Goal: Task Accomplishment & Management: Use online tool/utility

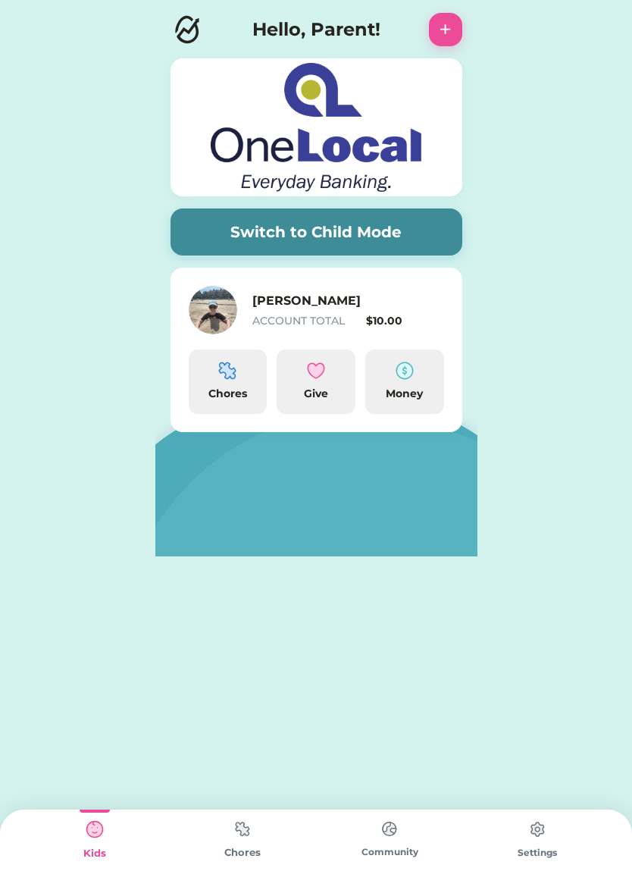
click at [223, 371] on img at bounding box center [227, 370] width 18 height 18
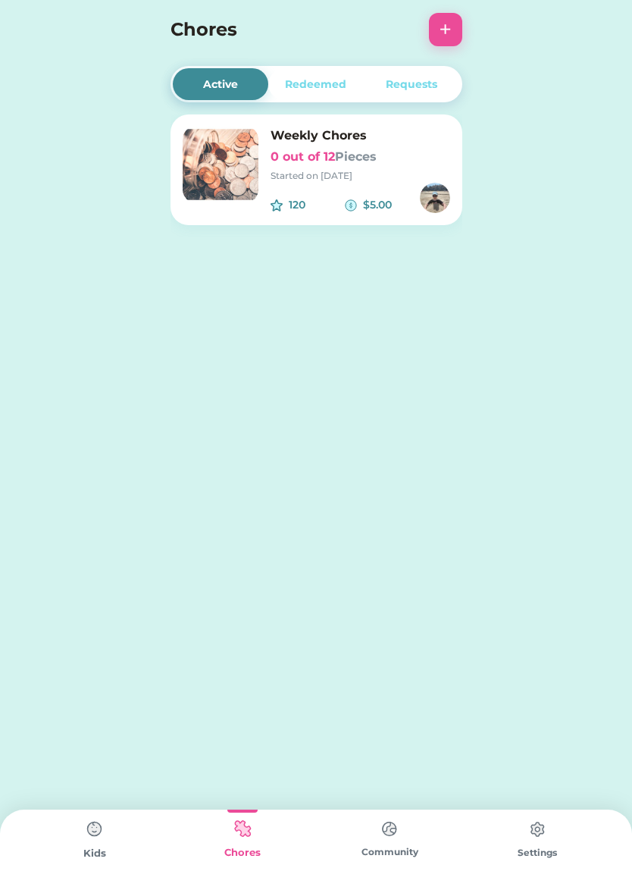
click at [316, 155] on h6 "0 out of 12 Pieces" at bounding box center [361, 157] width 180 height 18
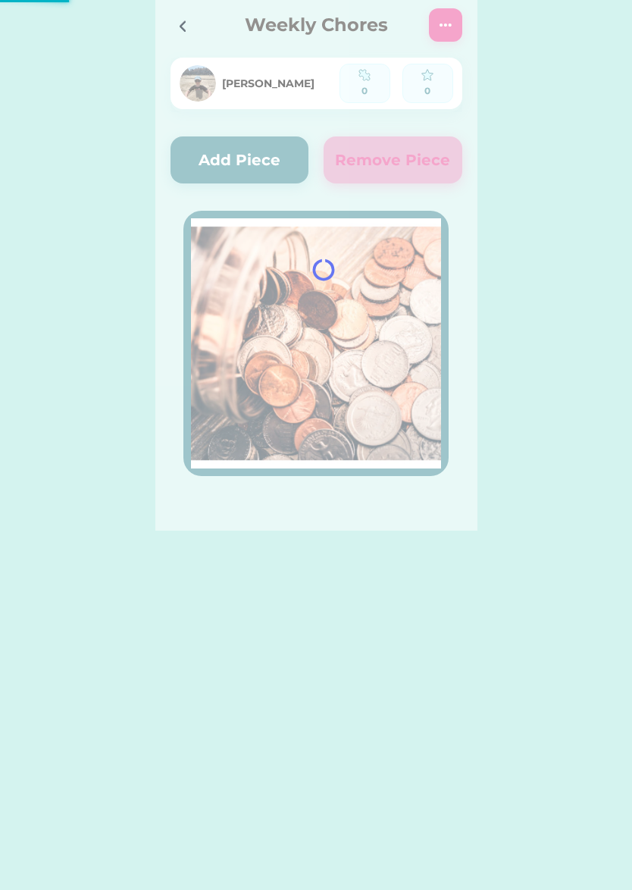
click at [268, 161] on div at bounding box center [316, 265] width 322 height 530
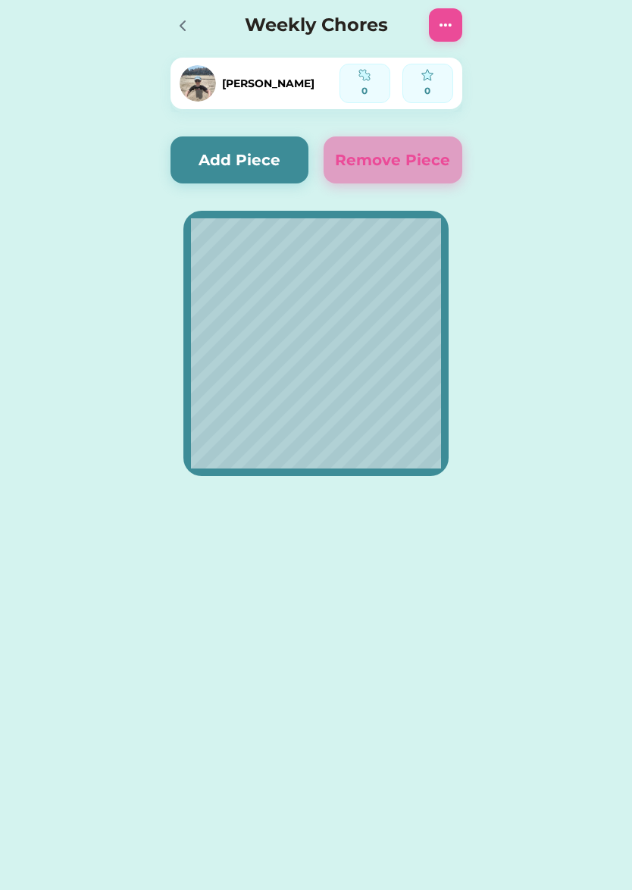
click at [266, 161] on button "Add Piece" at bounding box center [240, 159] width 139 height 47
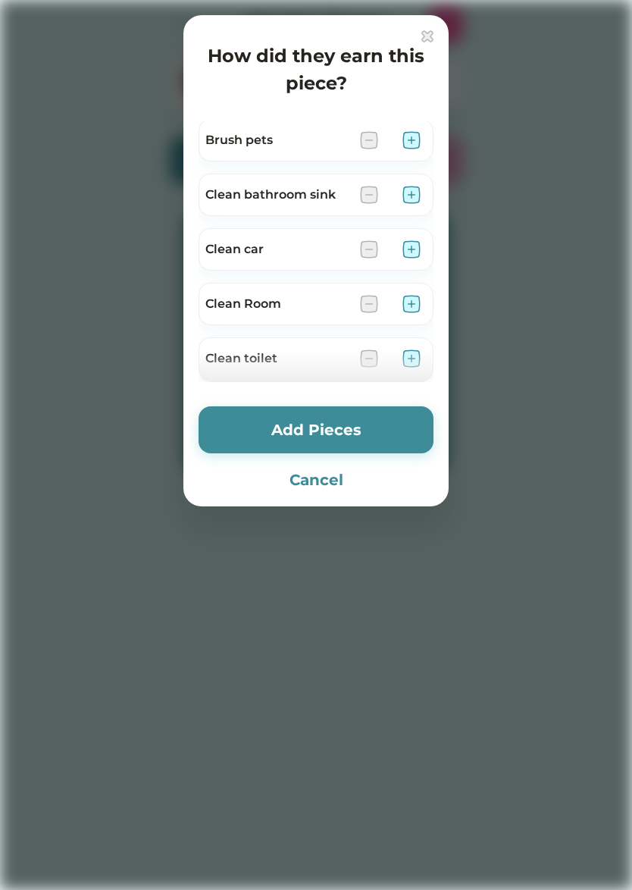
scroll to position [67, 0]
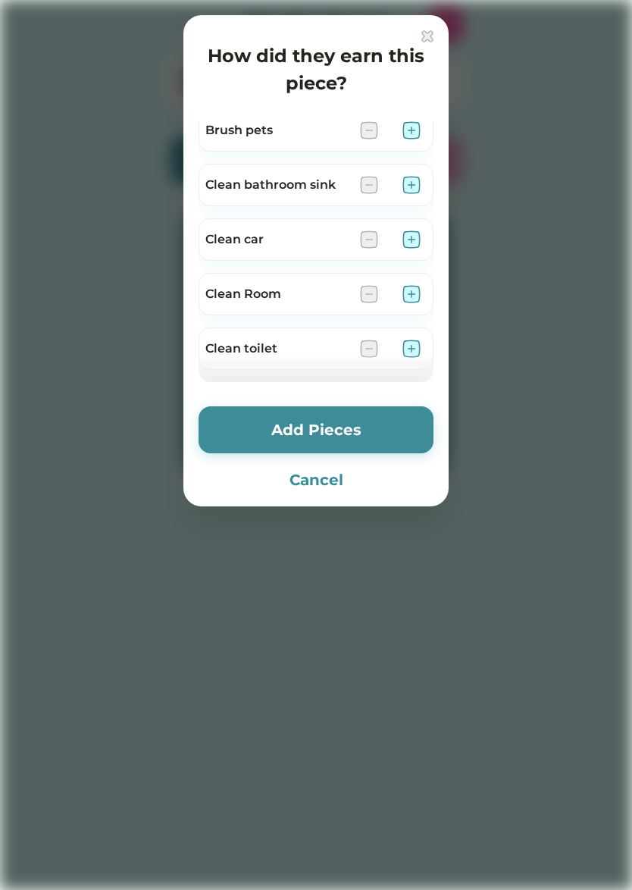
click at [361, 239] on img at bounding box center [369, 239] width 18 height 18
click at [315, 250] on div "Clean car" at bounding box center [316, 239] width 235 height 42
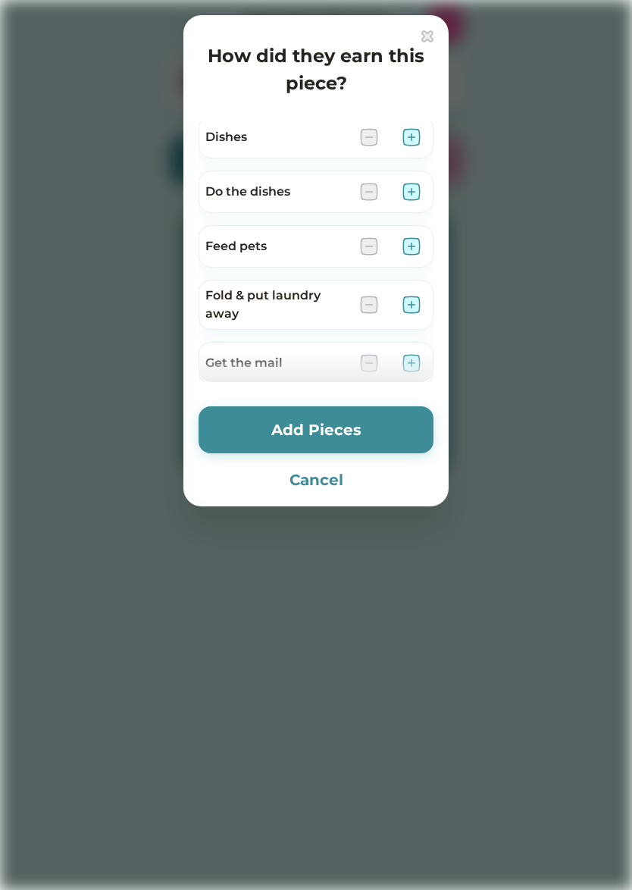
scroll to position [372, 0]
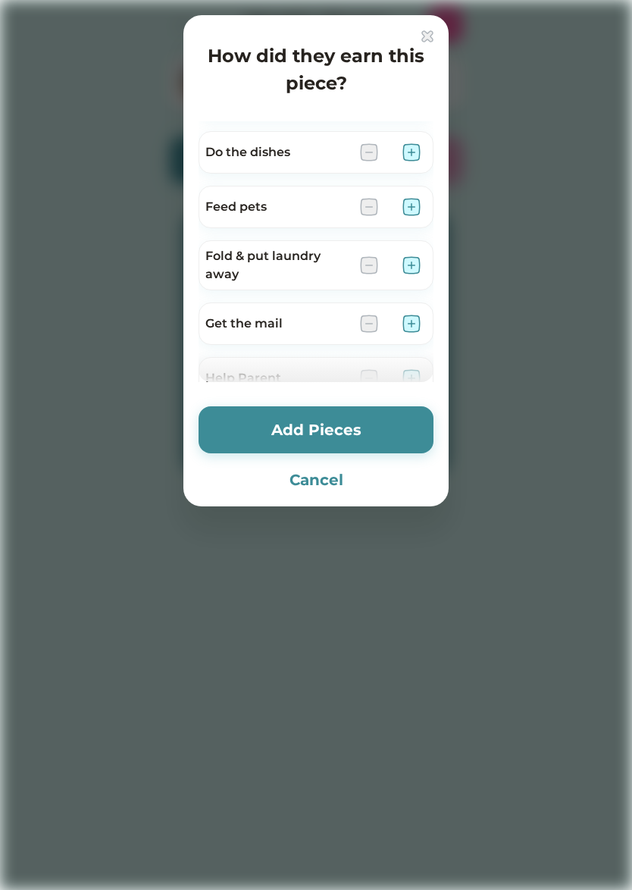
click at [427, 39] on img at bounding box center [427, 36] width 12 height 12
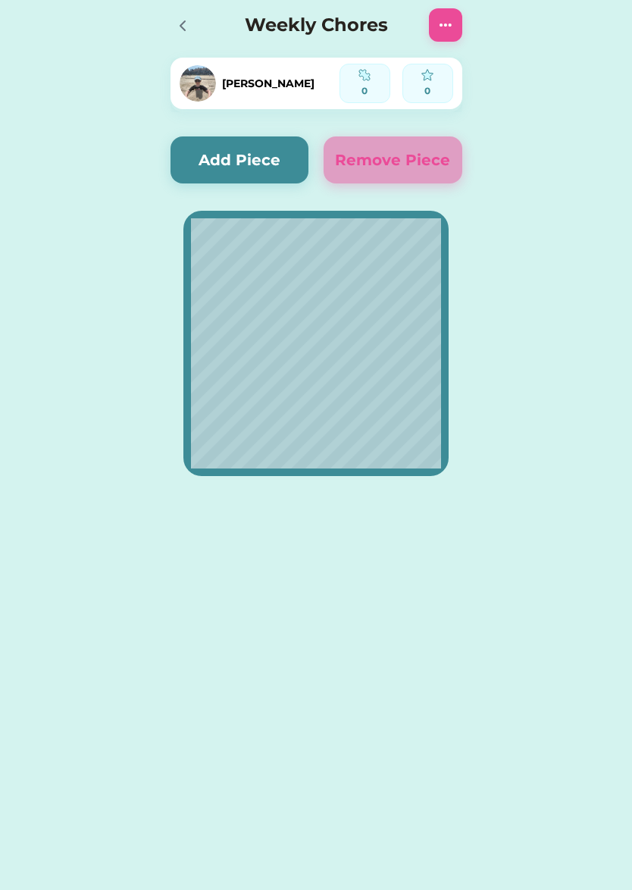
click at [183, 26] on icon at bounding box center [183, 26] width 18 height 18
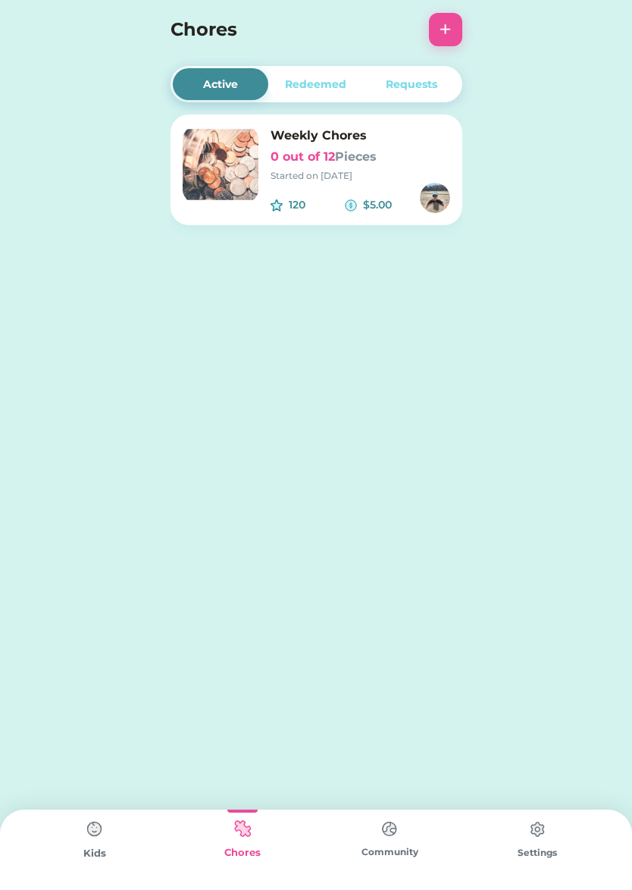
click at [450, 27] on button "+" at bounding box center [445, 29] width 33 height 33
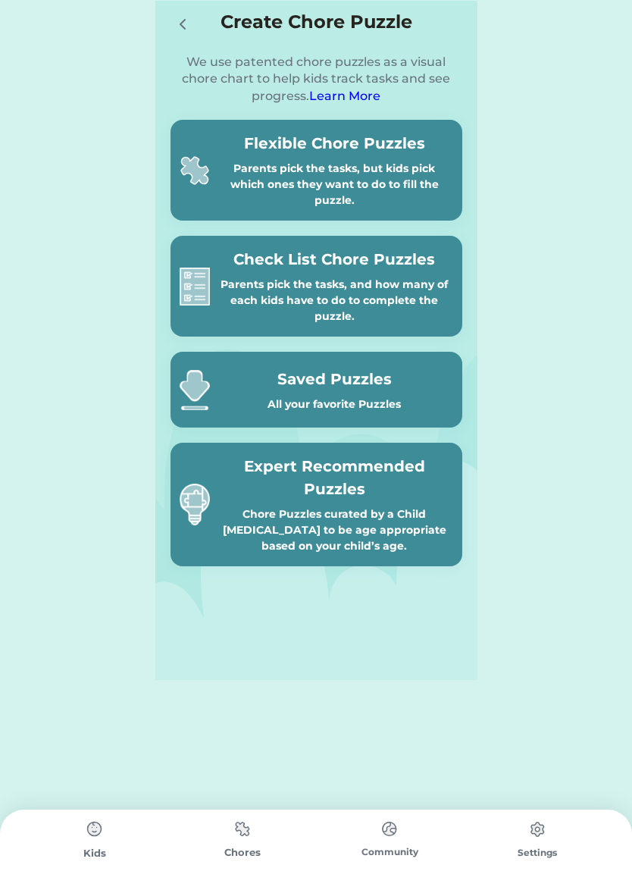
click at [405, 170] on div "Parents pick the tasks, but kids pick which ones they want to do to fill the pu…" at bounding box center [334, 185] width 237 height 48
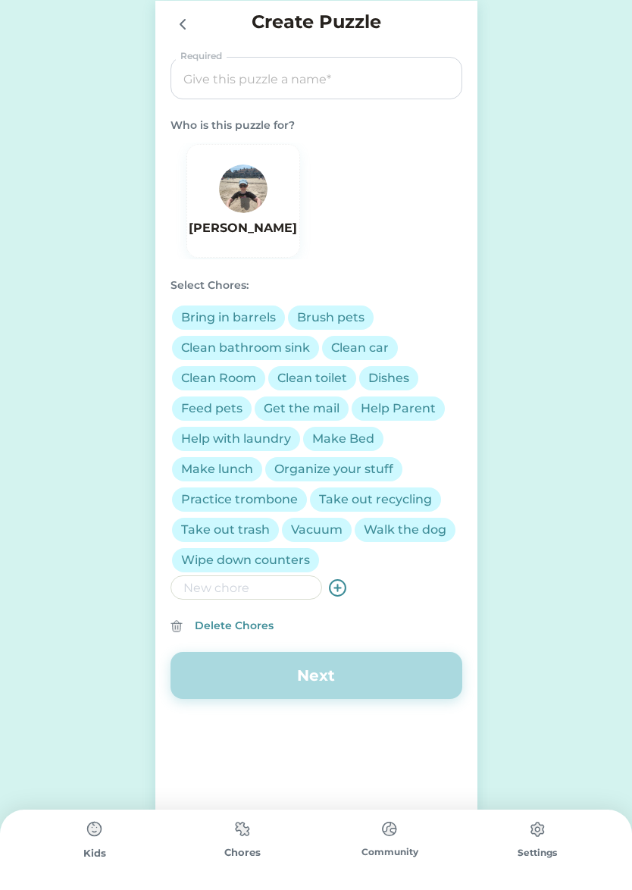
click at [347, 86] on input "input" at bounding box center [316, 79] width 281 height 42
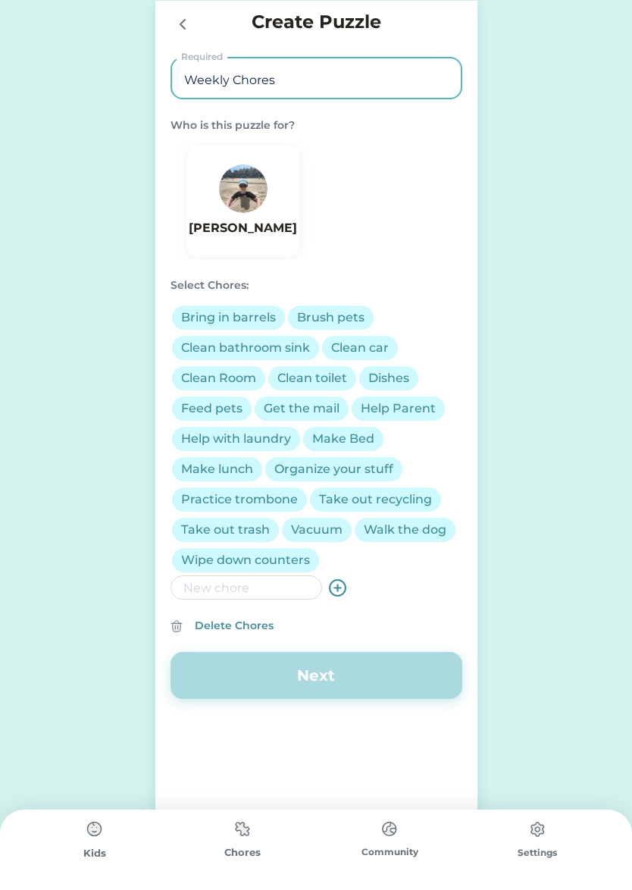
type input "Weekly Chores"
click at [271, 183] on div "[PERSON_NAME]" at bounding box center [243, 200] width 108 height 73
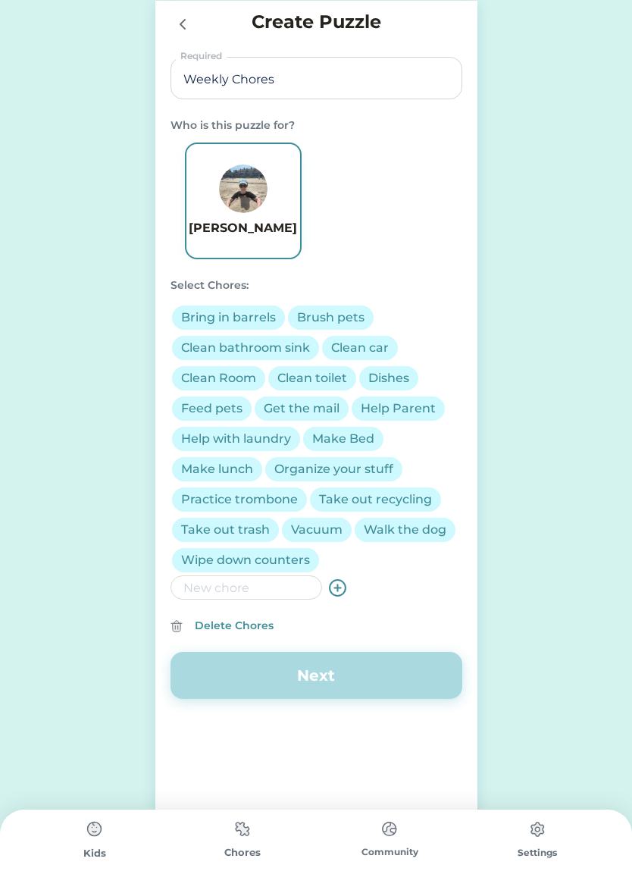
click at [211, 321] on div "Bring in barrels" at bounding box center [228, 317] width 95 height 18
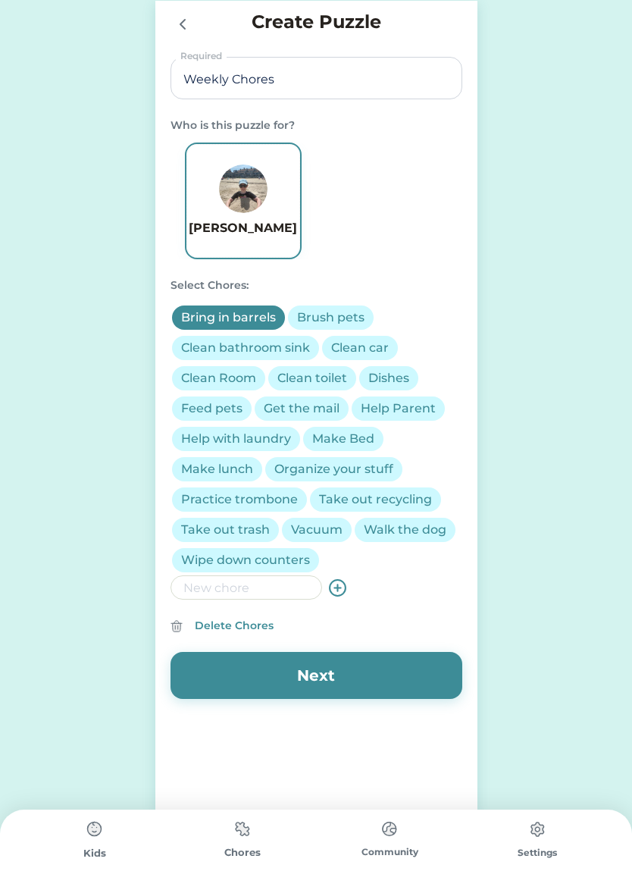
click at [305, 315] on div "Brush pets" at bounding box center [330, 317] width 67 height 18
click at [281, 347] on div "Clean bathroom sink" at bounding box center [245, 348] width 129 height 18
click at [349, 346] on div "Clean car" at bounding box center [360, 348] width 58 height 18
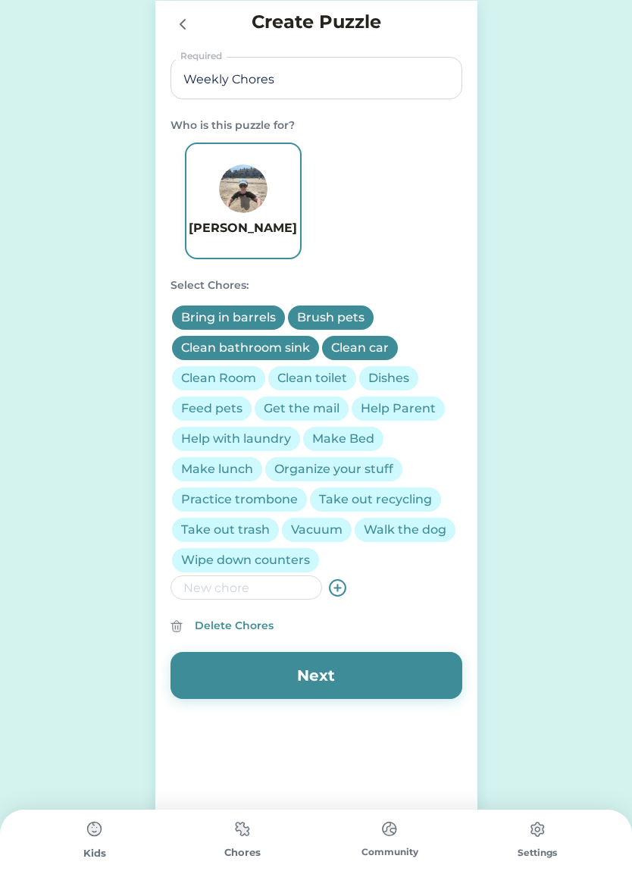
click at [234, 377] on div "Clean Room" at bounding box center [218, 378] width 75 height 18
drag, startPoint x: 311, startPoint y: 377, endPoint x: 324, endPoint y: 377, distance: 12.1
click at [311, 377] on div "Clean toilet" at bounding box center [312, 378] width 70 height 18
click at [379, 379] on div "Dishes" at bounding box center [388, 378] width 41 height 18
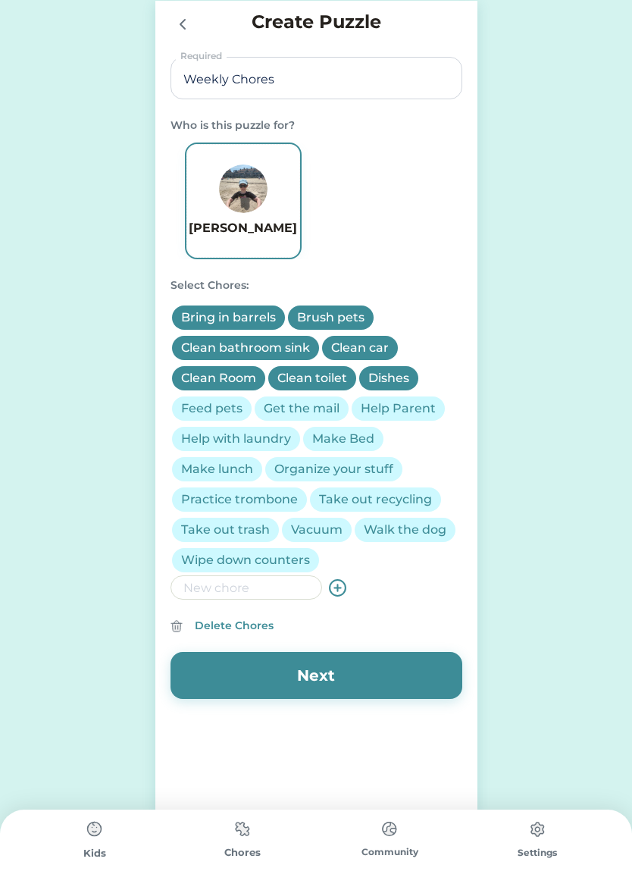
click at [223, 410] on div "Feed pets" at bounding box center [211, 408] width 61 height 18
click at [317, 407] on div "Get the mail" at bounding box center [302, 408] width 76 height 18
click at [393, 408] on div "Help Parent" at bounding box center [398, 408] width 75 height 18
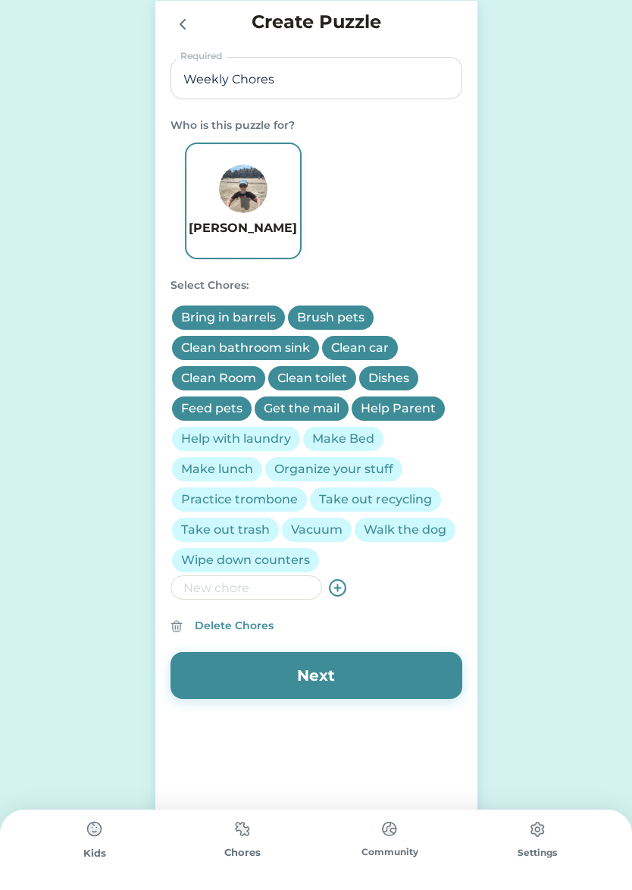
click at [264, 437] on div "Help with laundry" at bounding box center [236, 439] width 110 height 18
click at [332, 436] on div "Make Bed" at bounding box center [343, 439] width 62 height 18
click at [233, 465] on div "Make lunch" at bounding box center [217, 469] width 72 height 18
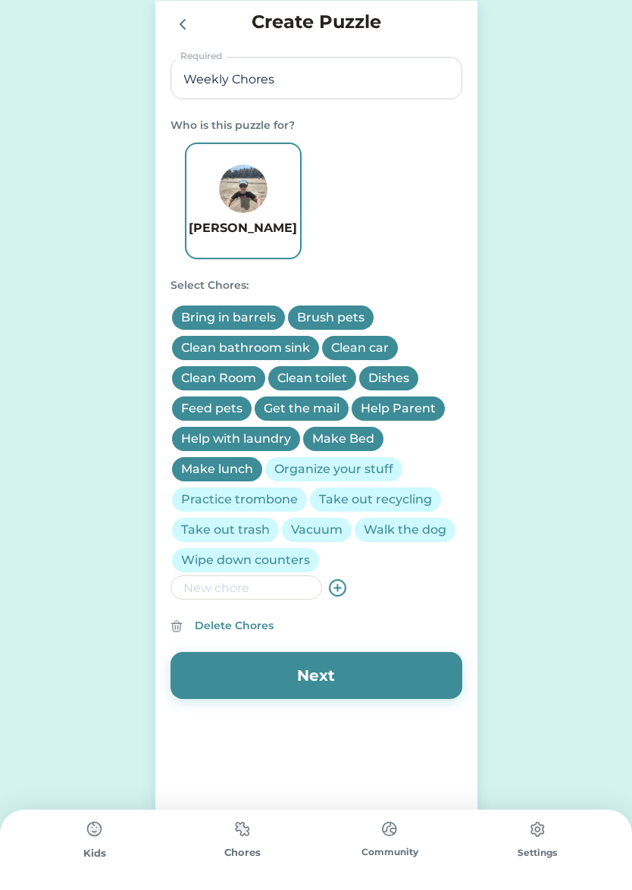
click at [301, 467] on div "Organize your stuff" at bounding box center [333, 469] width 119 height 18
click at [256, 495] on div "Practice trombone" at bounding box center [239, 499] width 117 height 18
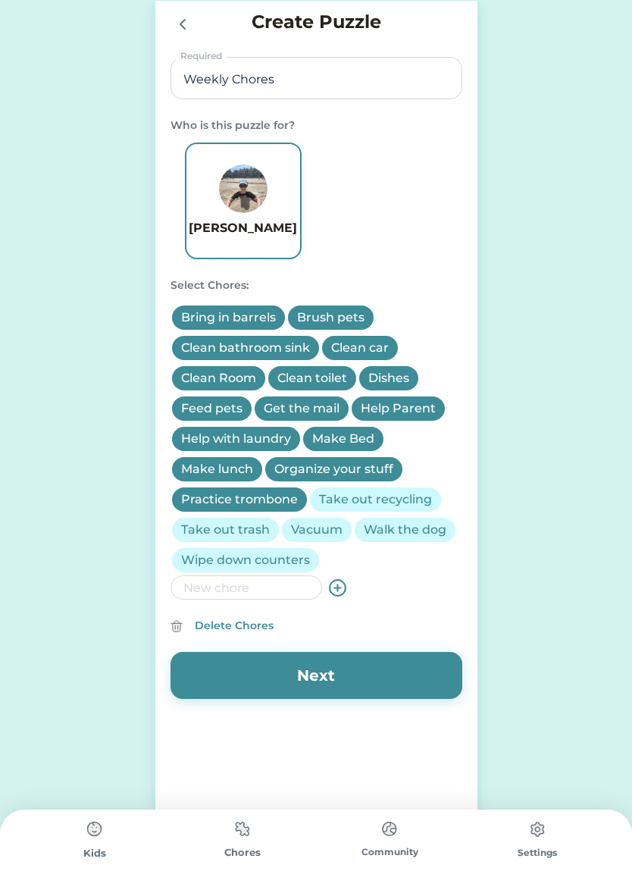
click at [340, 499] on div "Take out recycling" at bounding box center [375, 499] width 113 height 18
click at [234, 531] on div "Take out trash" at bounding box center [225, 530] width 89 height 18
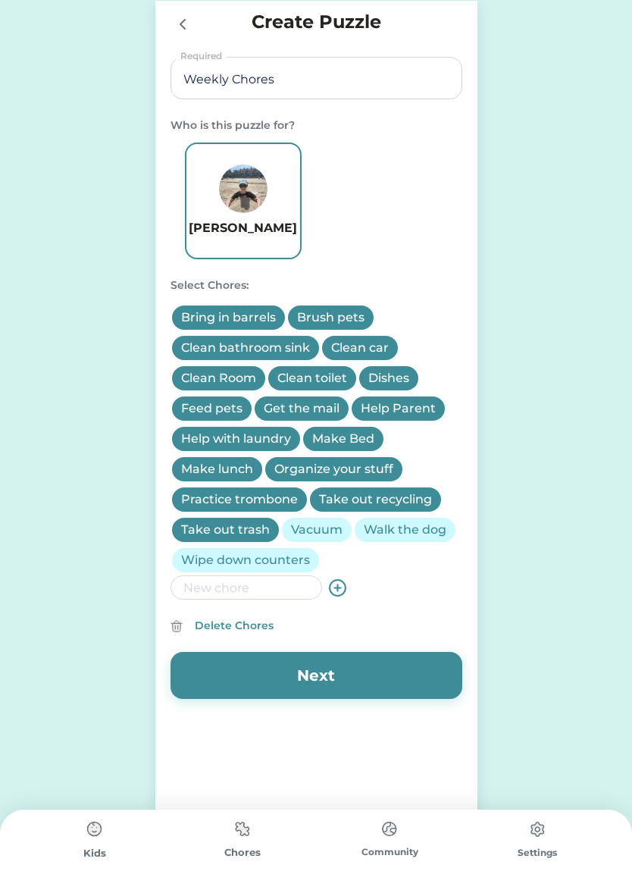
drag, startPoint x: 321, startPoint y: 532, endPoint x: 334, endPoint y: 531, distance: 12.9
click at [321, 532] on div "Vacuum" at bounding box center [317, 530] width 52 height 18
drag, startPoint x: 381, startPoint y: 528, endPoint x: 372, endPoint y: 537, distance: 12.3
click at [381, 528] on div "Walk the dog" at bounding box center [405, 530] width 83 height 18
click at [294, 559] on div "Wipe down counters" at bounding box center [245, 560] width 129 height 18
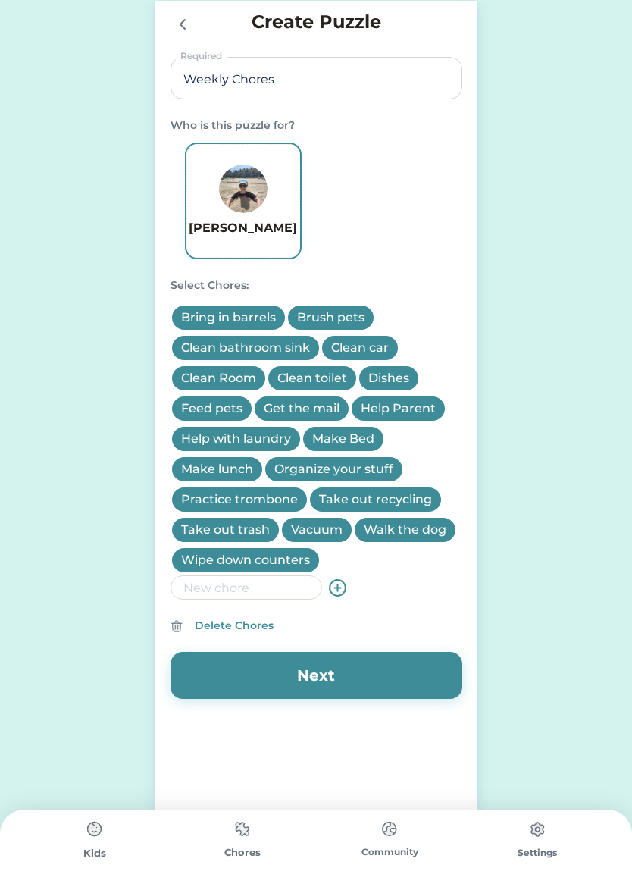
click at [371, 678] on button "Next" at bounding box center [317, 675] width 292 height 47
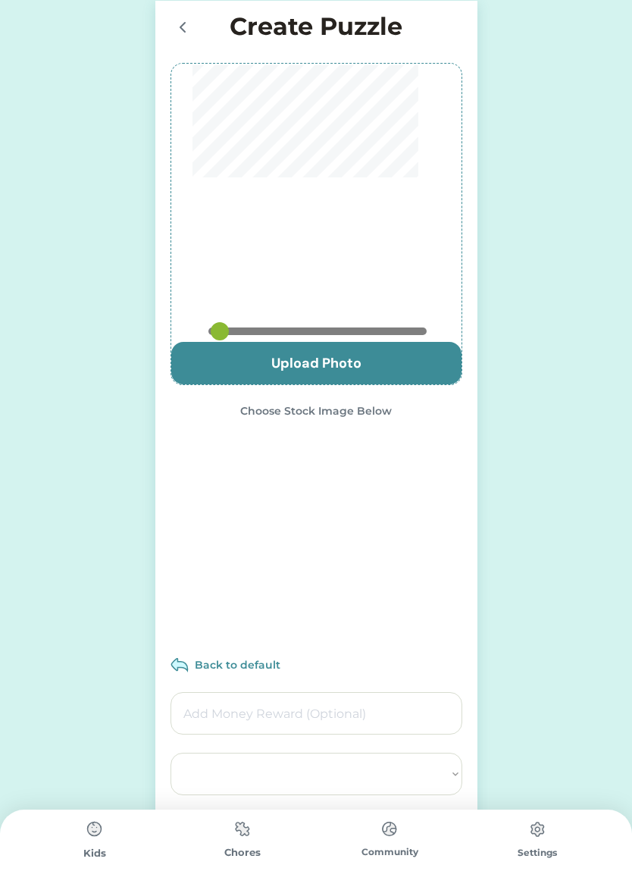
type input "0.825"
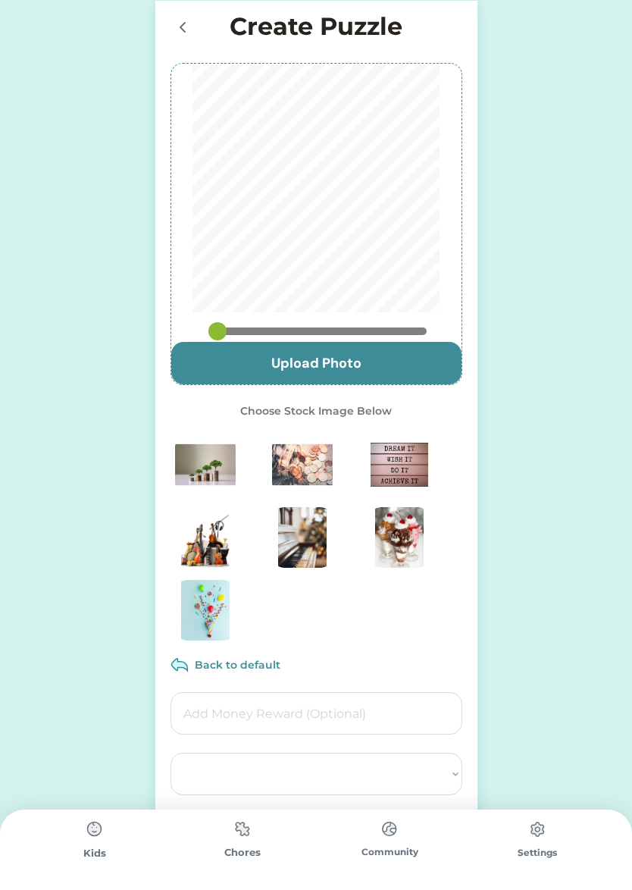
select select ""PLACEHOLDER_1427118222253""
click at [318, 466] on img at bounding box center [302, 464] width 61 height 61
type input "0.2309"
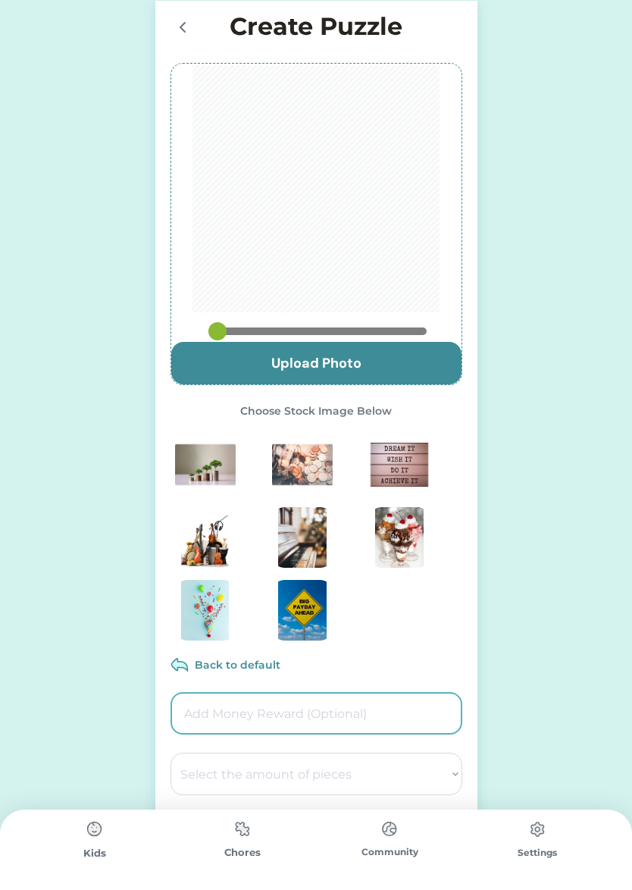
click at [299, 706] on input "input" at bounding box center [317, 713] width 292 height 42
type input "5.00"
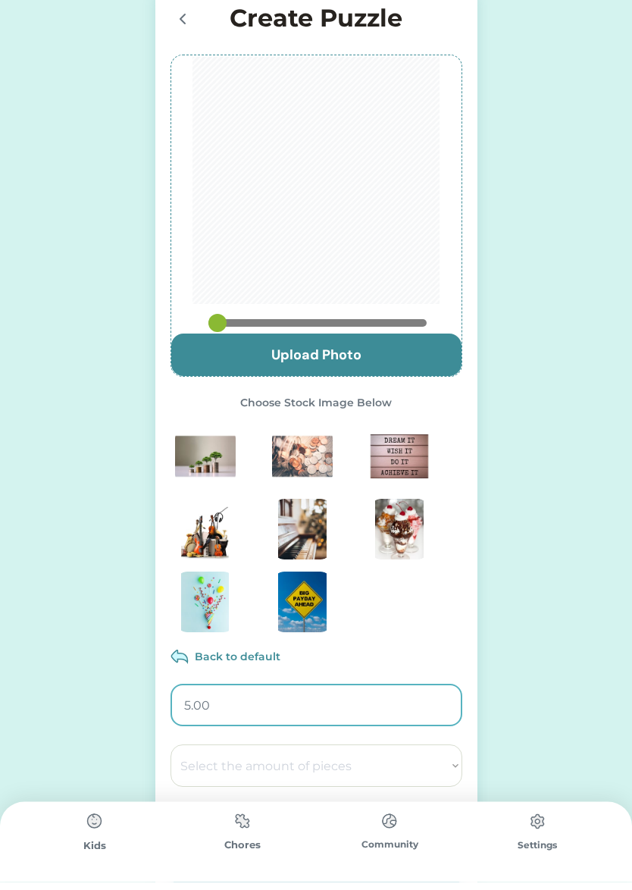
scroll to position [8, 0]
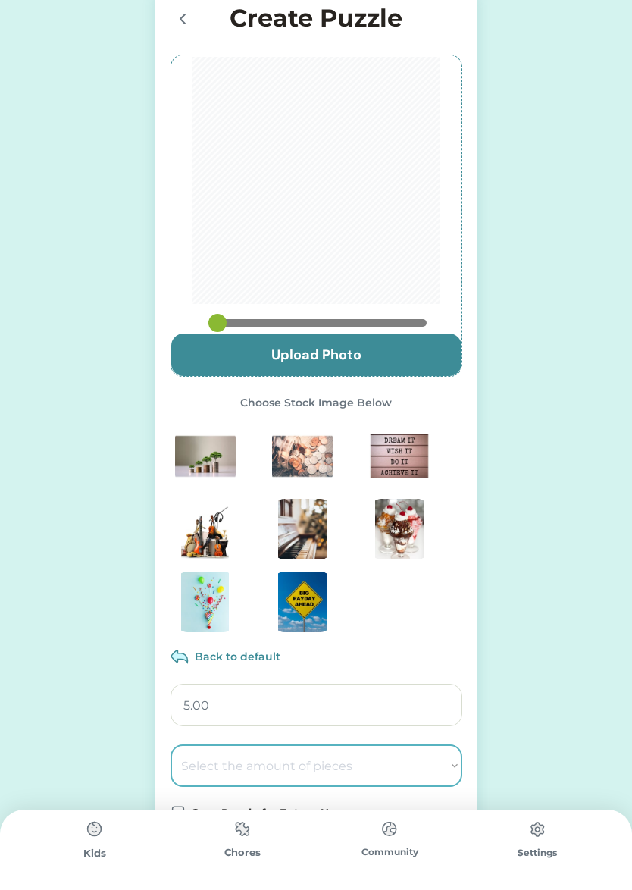
select select ""1348695171700984260__LOOKUP__1686212359594x701286700541652400""
drag, startPoint x: 427, startPoint y: 762, endPoint x: 444, endPoint y: 352, distance: 409.6
click at [444, 352] on div "Create Puzzle Upload Photo Choose Stock Image Below Back to default Select the …" at bounding box center [316, 495] width 322 height 1007
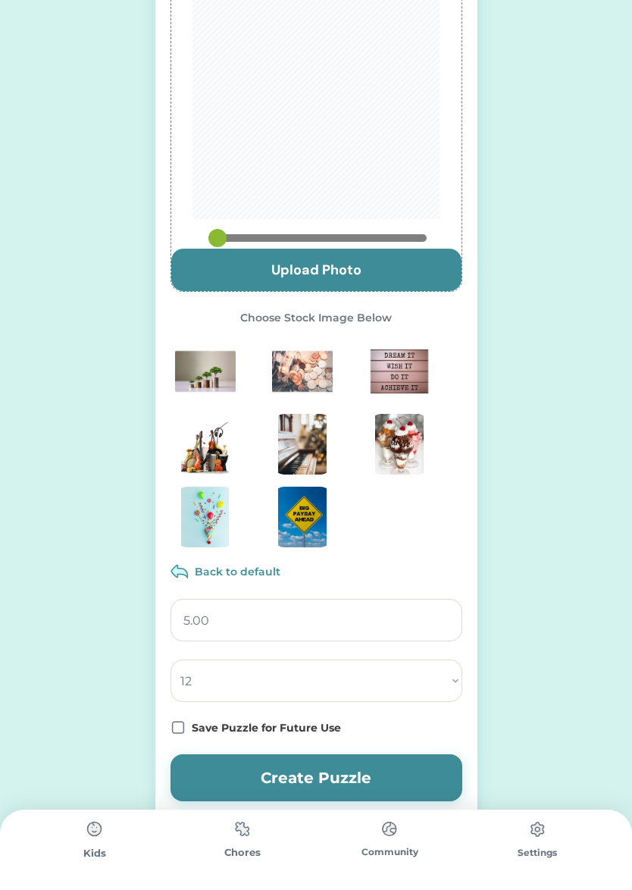
scroll to position [118, 0]
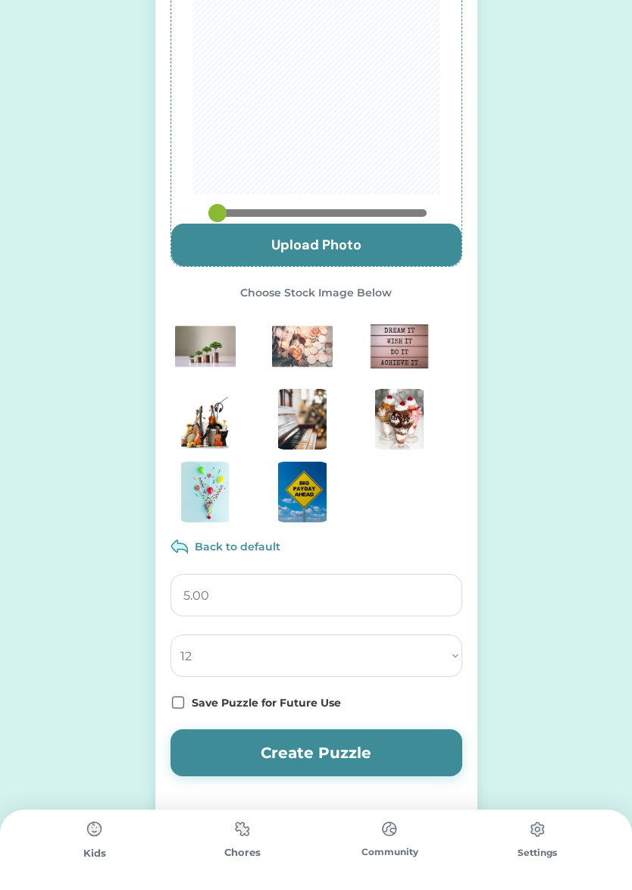
click at [177, 701] on icon at bounding box center [178, 702] width 15 height 15
click at [193, 426] on img at bounding box center [205, 419] width 61 height 61
type input "0.3056"
click at [307, 435] on img at bounding box center [302, 419] width 61 height 61
type input "0.3056"
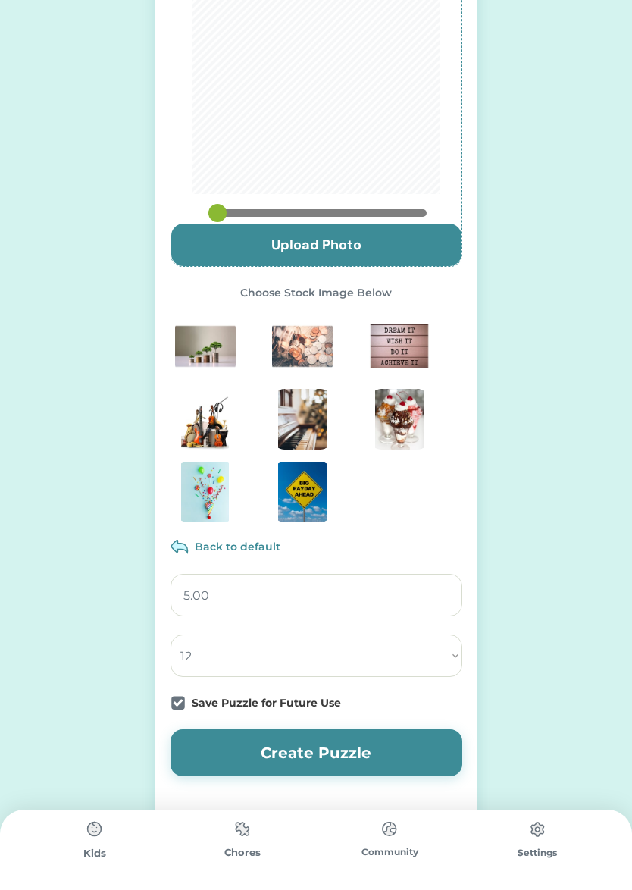
click at [291, 497] on img at bounding box center [302, 492] width 61 height 61
type input "0.3056"
click at [376, 749] on button "Create Puzzle" at bounding box center [317, 752] width 292 height 47
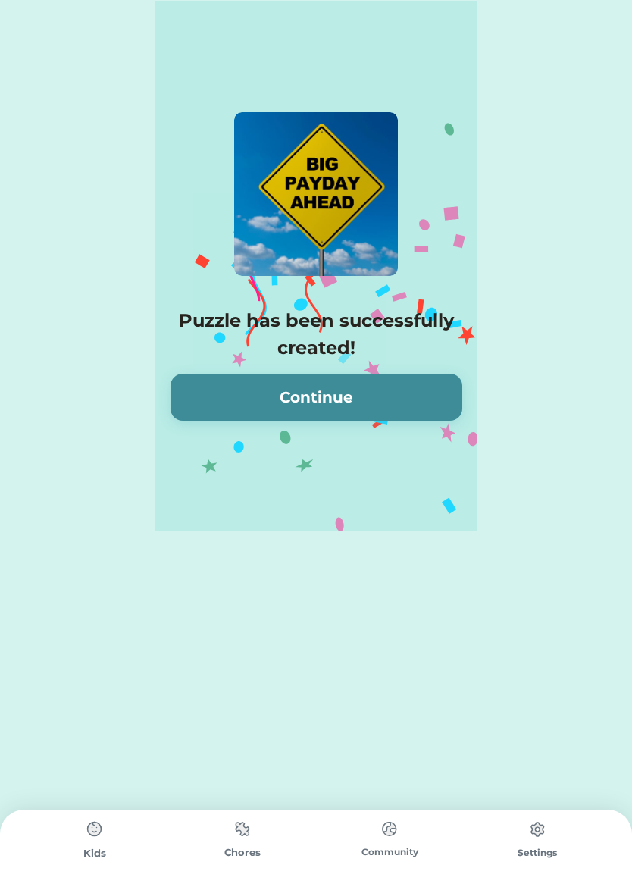
click at [293, 394] on button "Continue" at bounding box center [317, 397] width 292 height 47
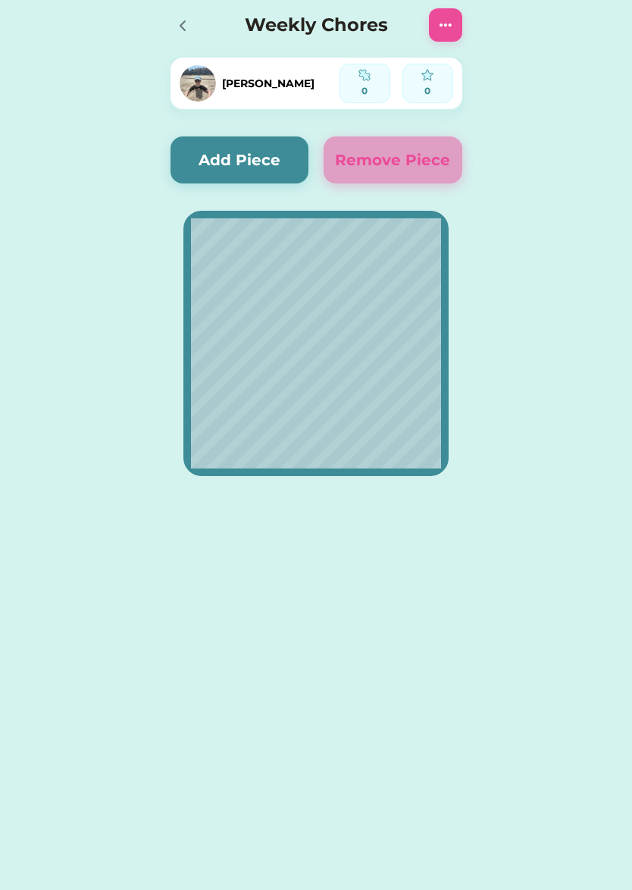
click at [183, 27] on icon at bounding box center [183, 26] width 18 height 18
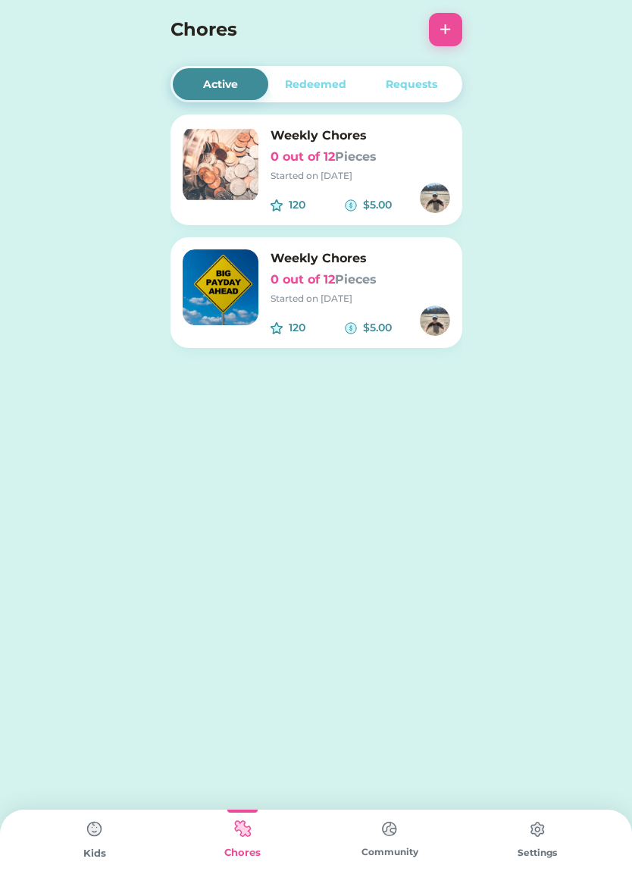
click at [302, 153] on h6 "0 out of 12 Pieces" at bounding box center [361, 157] width 180 height 18
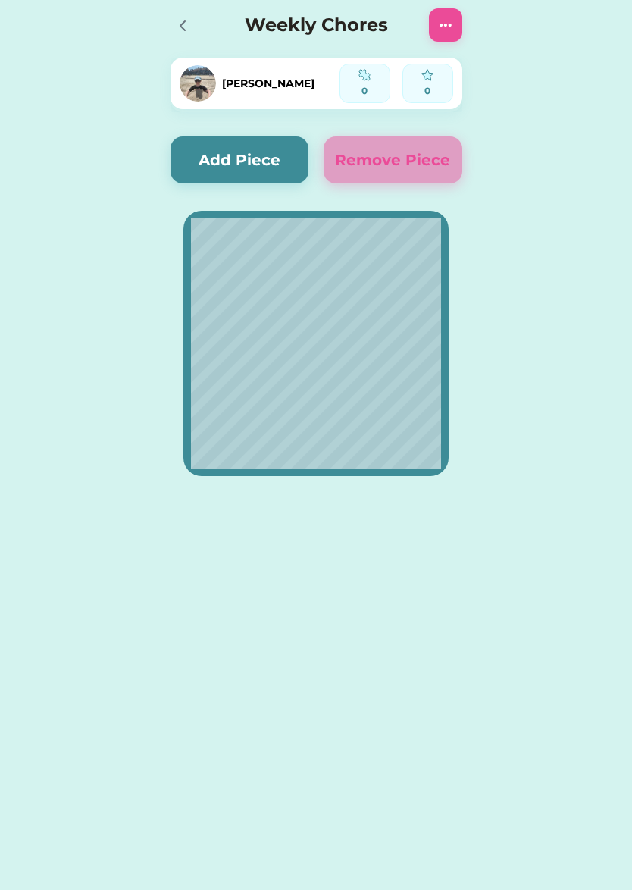
click at [431, 30] on div at bounding box center [445, 24] width 33 height 33
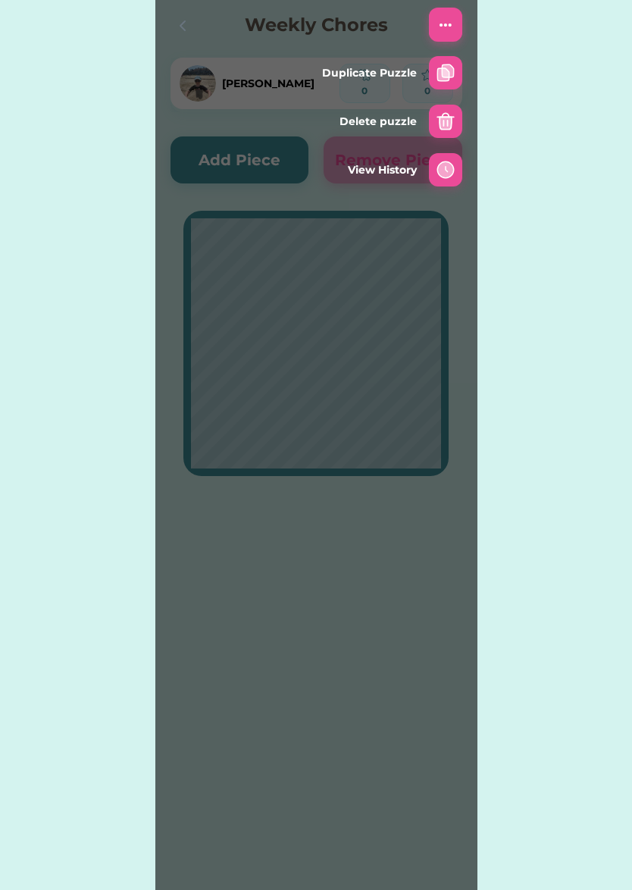
click at [444, 121] on img at bounding box center [446, 121] width 18 height 18
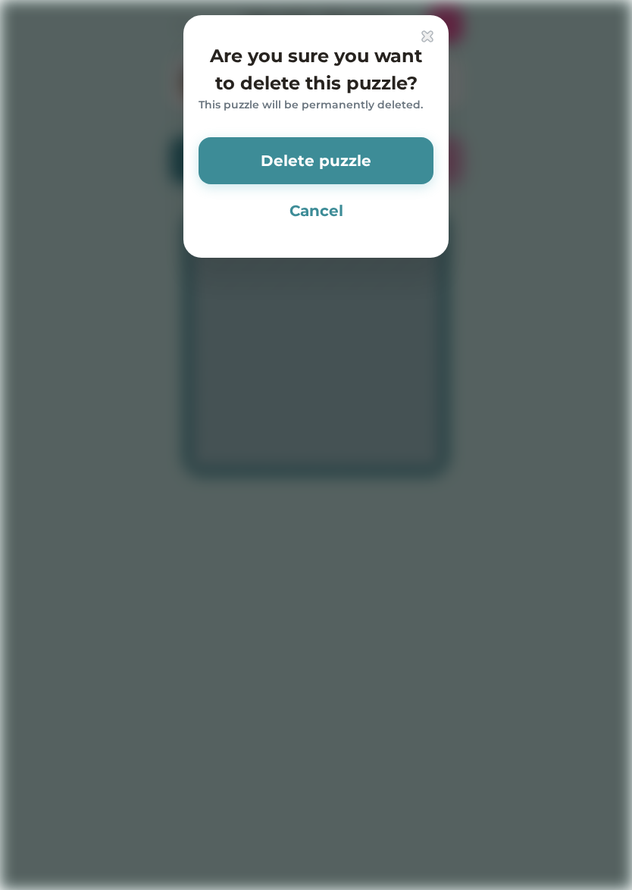
click at [378, 155] on button "Delete puzzle" at bounding box center [316, 160] width 235 height 47
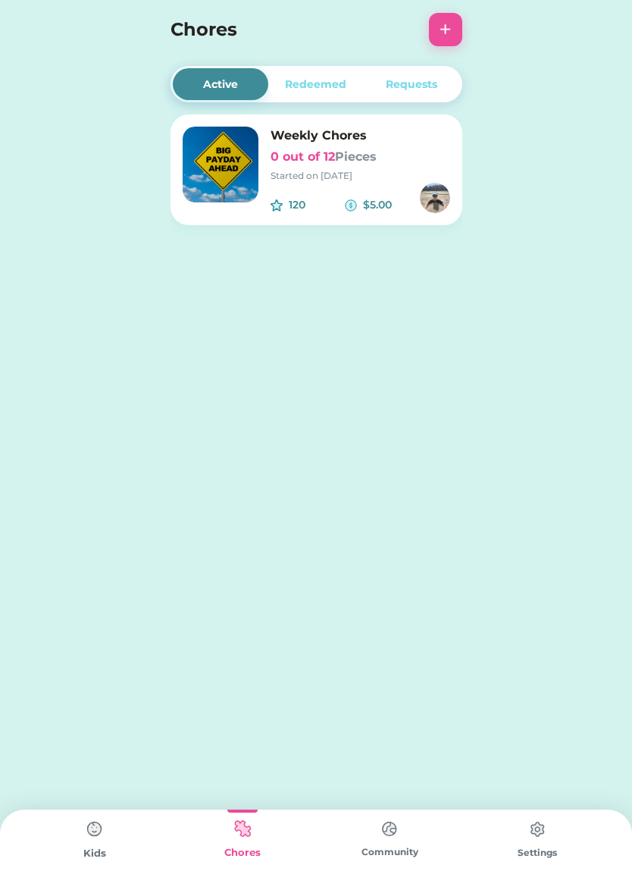
click at [356, 149] on font "Pieces" at bounding box center [356, 156] width 42 height 14
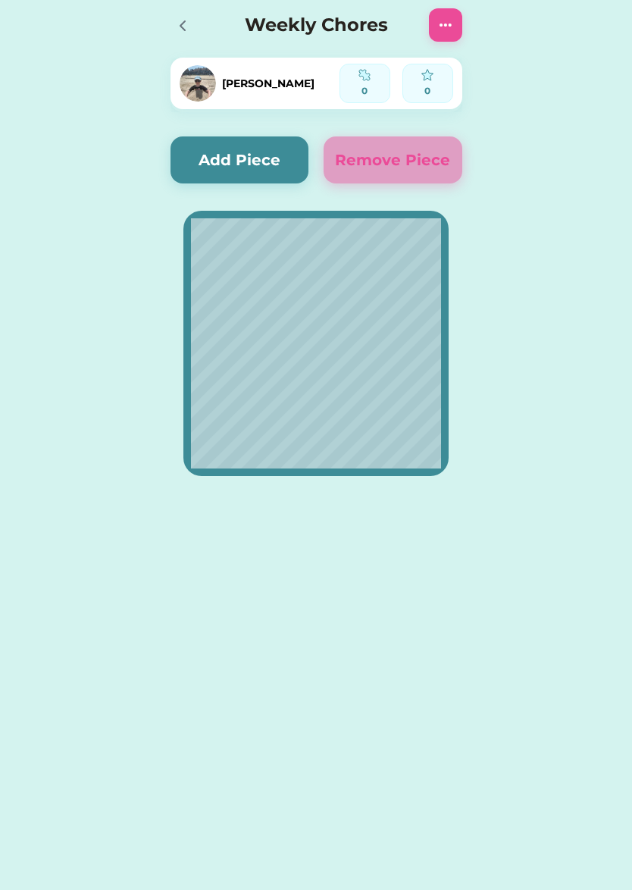
click at [253, 158] on button "Add Piece" at bounding box center [240, 159] width 139 height 47
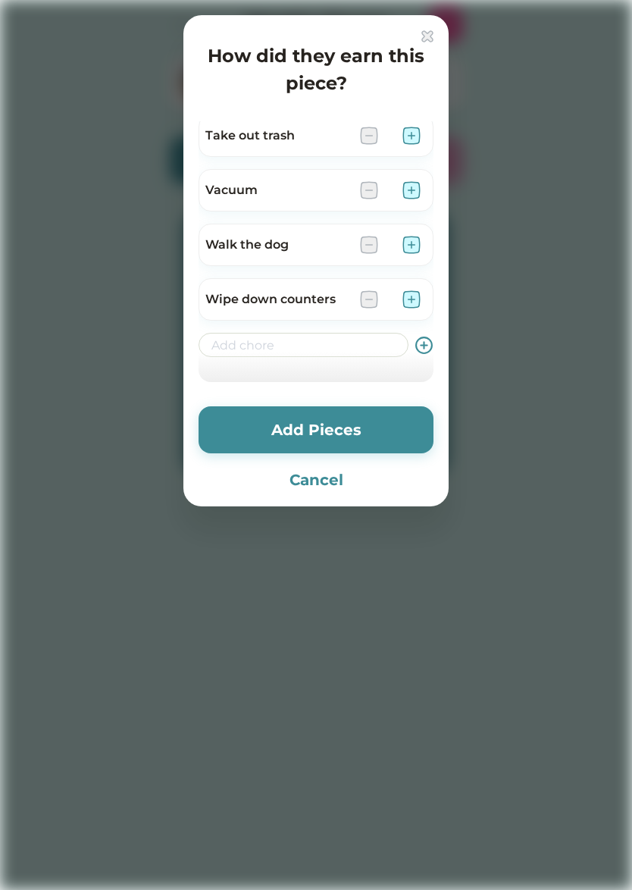
scroll to position [885, 0]
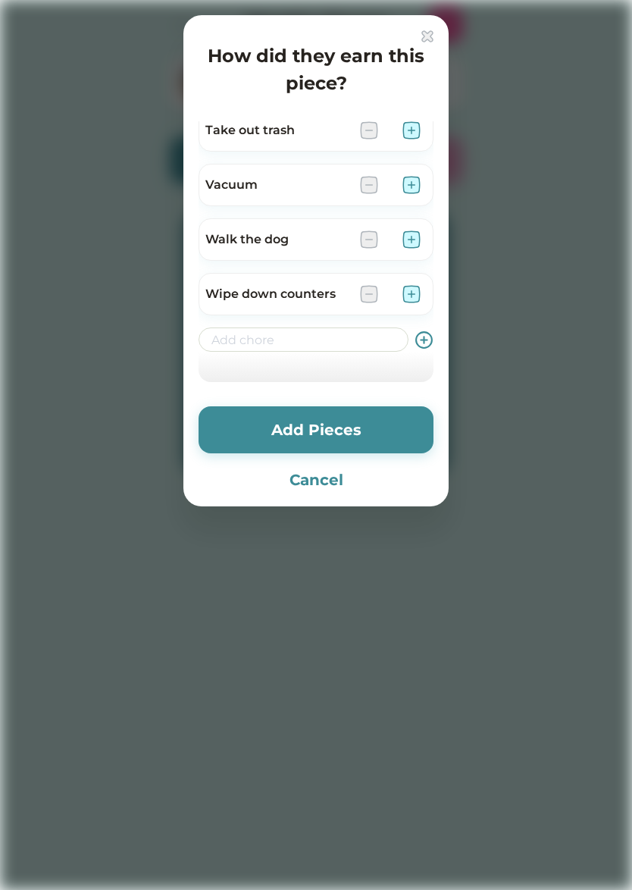
click at [323, 484] on button "Cancel" at bounding box center [316, 479] width 235 height 23
